Goal: Task Accomplishment & Management: Manage account settings

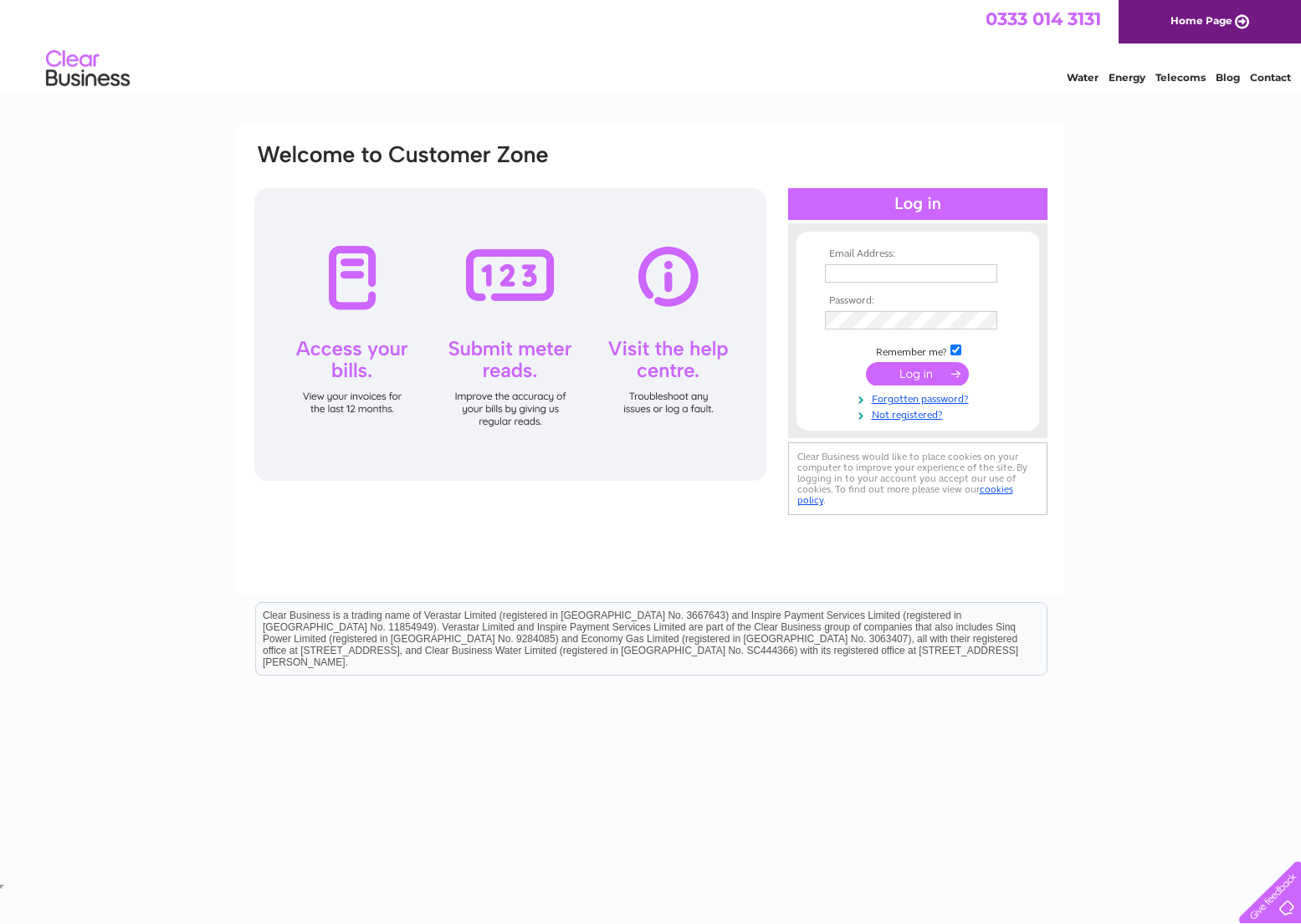
type input "mackiepharmacy@gmail.com"
click at [923, 371] on input "submit" at bounding box center [917, 373] width 103 height 23
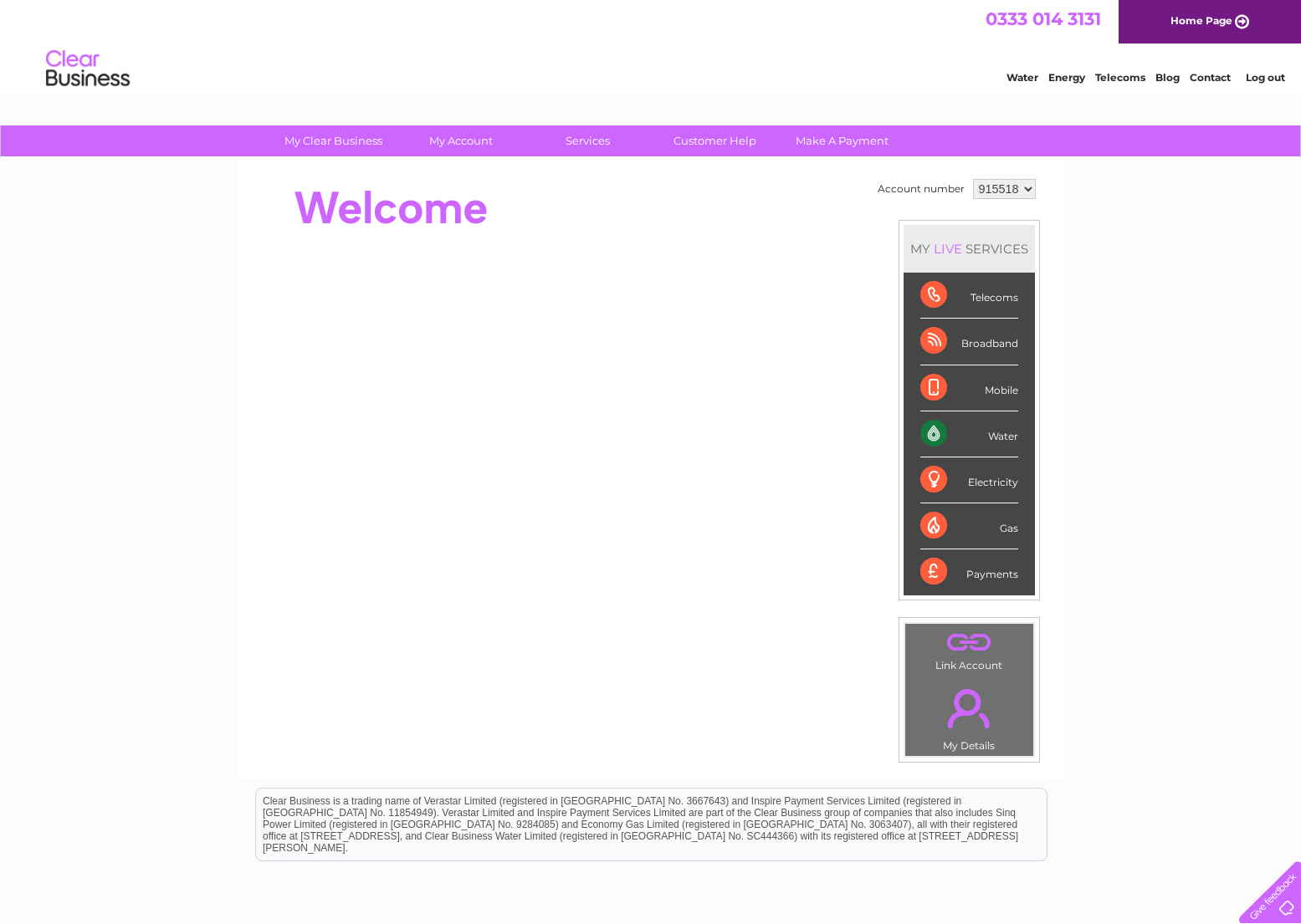
click at [987, 433] on div "Water" at bounding box center [969, 435] width 98 height 46
click at [1001, 434] on div "Water" at bounding box center [969, 435] width 98 height 46
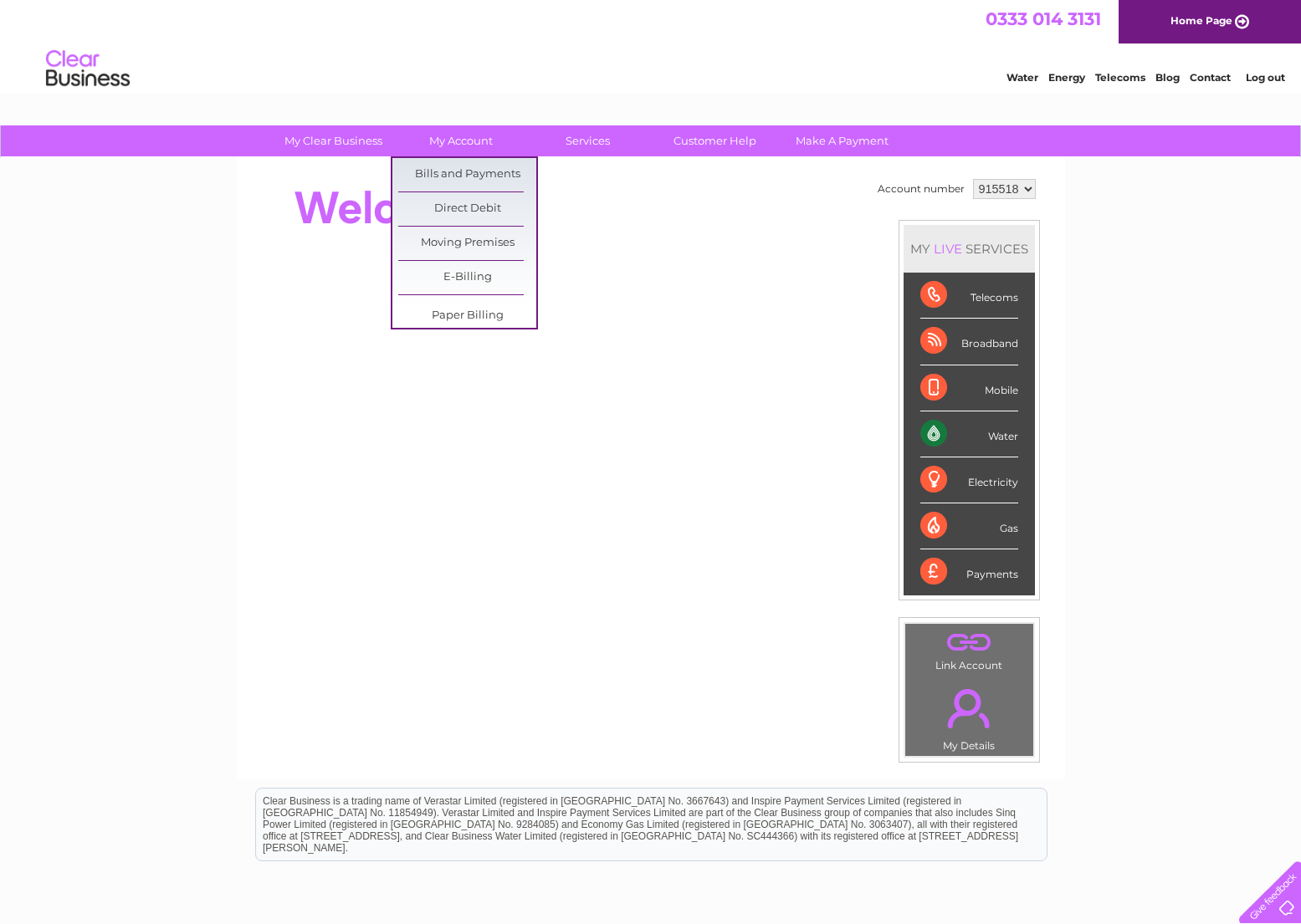
click at [456, 141] on link "My Account" at bounding box center [460, 141] width 138 height 31
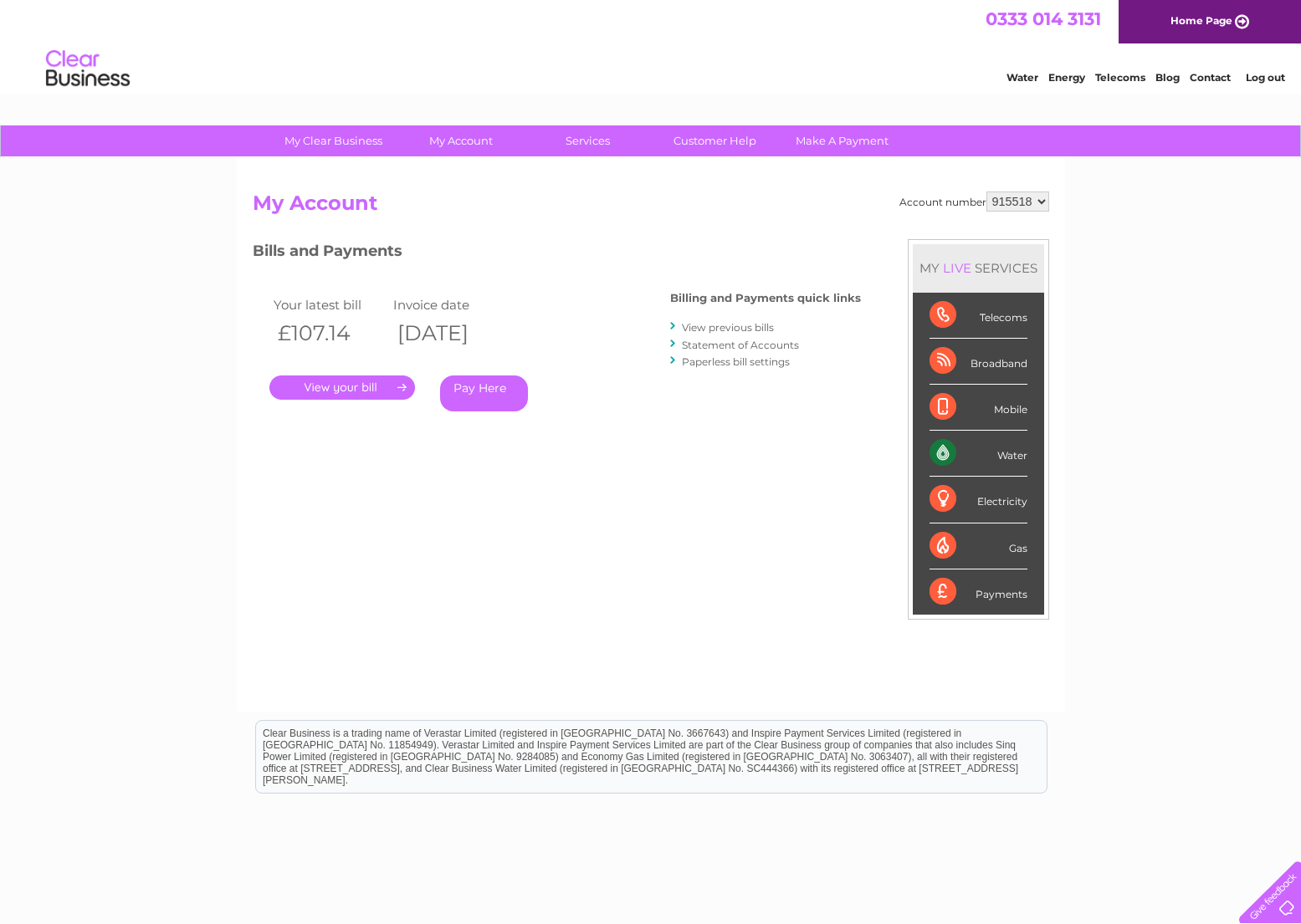
click at [716, 325] on link "View previous bills" at bounding box center [728, 327] width 92 height 12
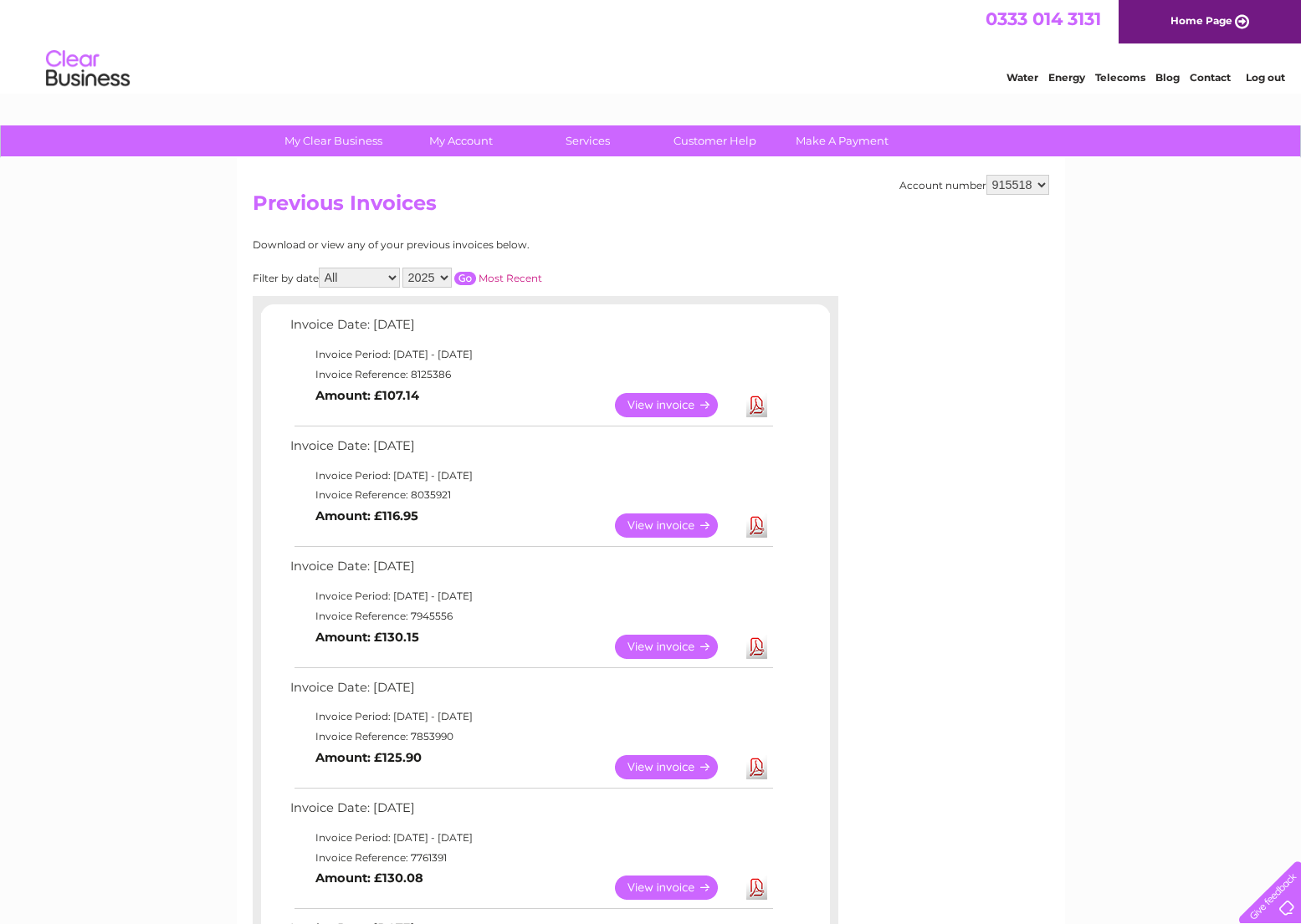
click at [676, 525] on link "View" at bounding box center [676, 525] width 123 height 24
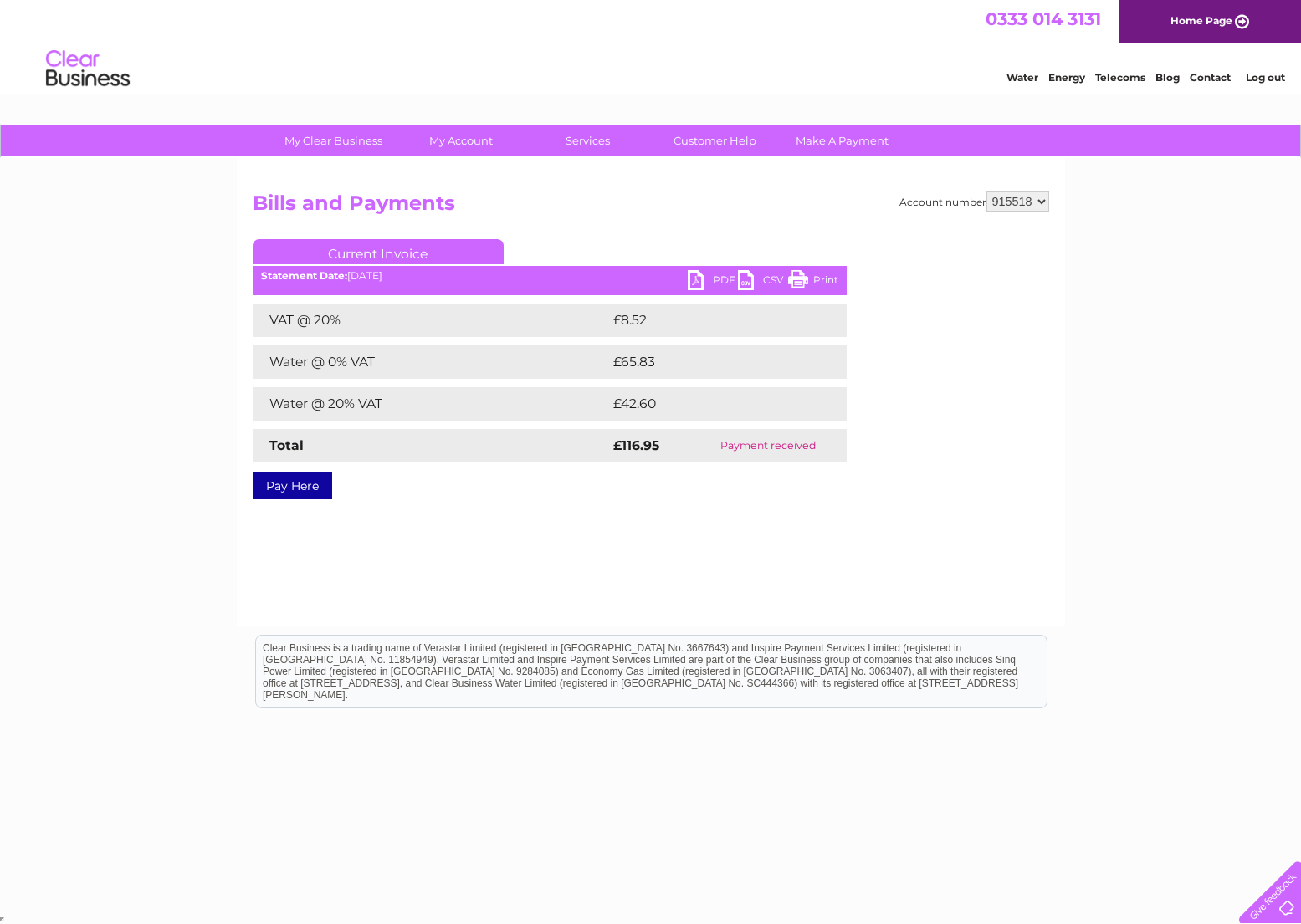
click at [817, 278] on link "Print" at bounding box center [813, 282] width 51 height 24
click at [697, 278] on link "PDF" at bounding box center [712, 282] width 51 height 24
click at [698, 280] on link "PDF" at bounding box center [712, 282] width 51 height 24
